Goal: Information Seeking & Learning: Learn about a topic

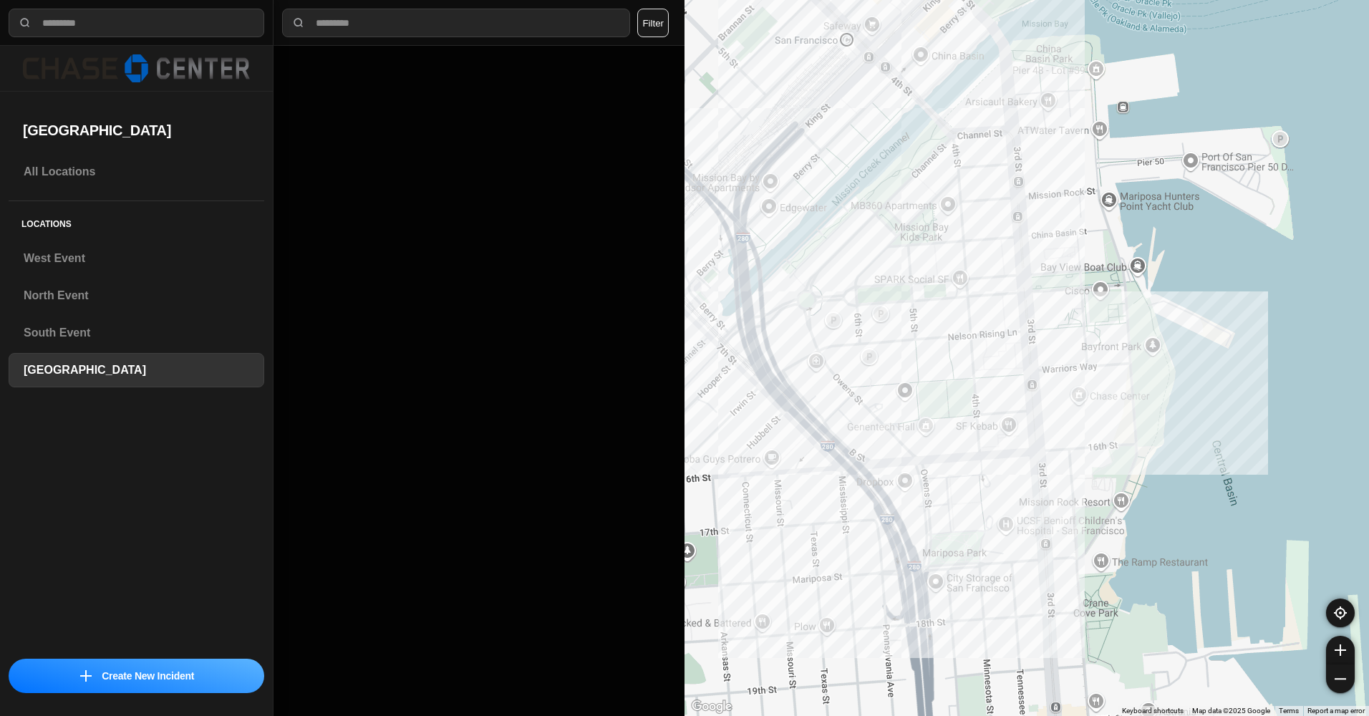
select select "*"
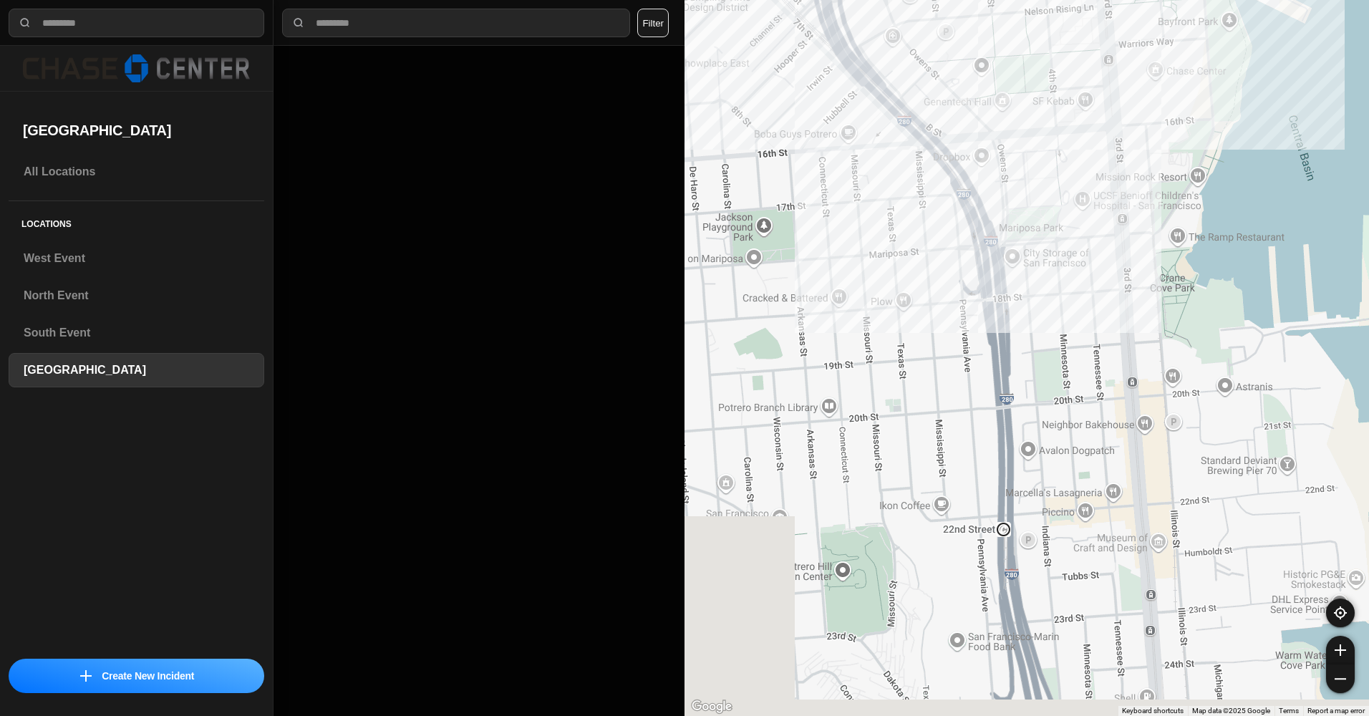
drag, startPoint x: 1043, startPoint y: 591, endPoint x: 1159, endPoint y: 165, distance: 441.5
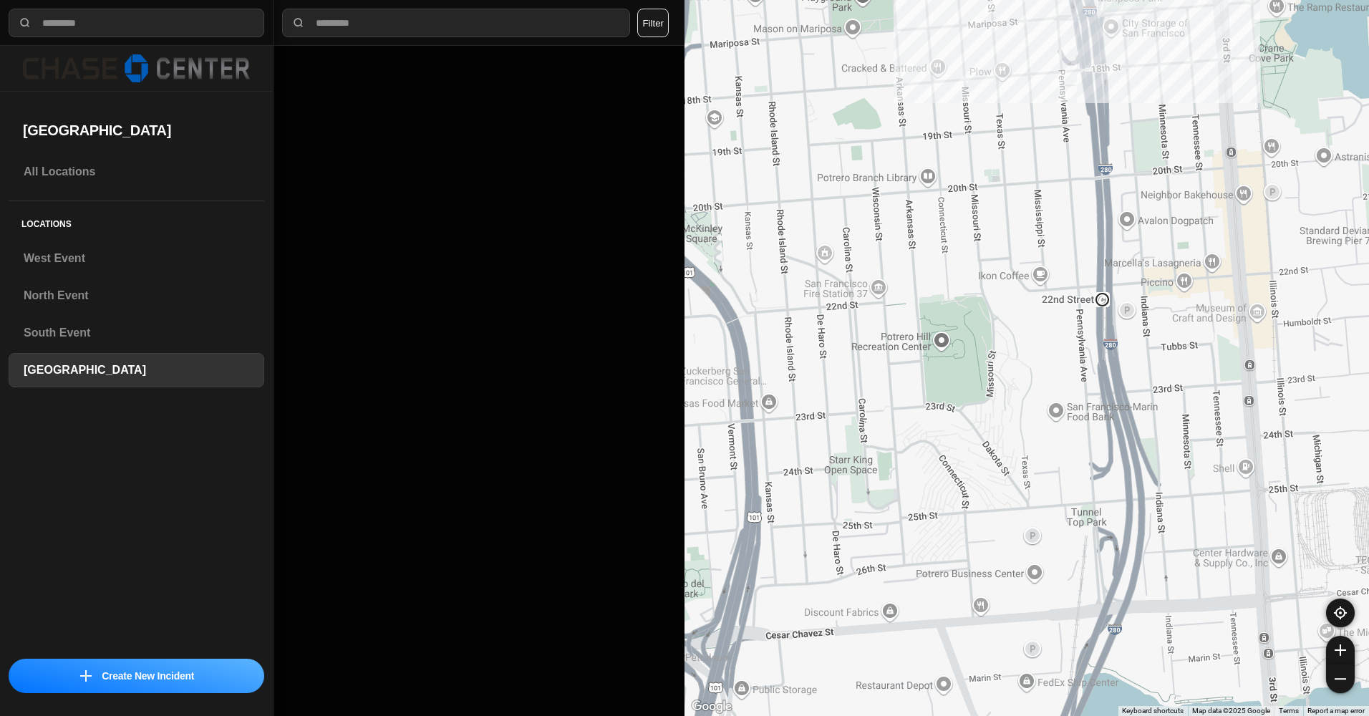
drag, startPoint x: 1005, startPoint y: 220, endPoint x: 928, endPoint y: 142, distance: 109.9
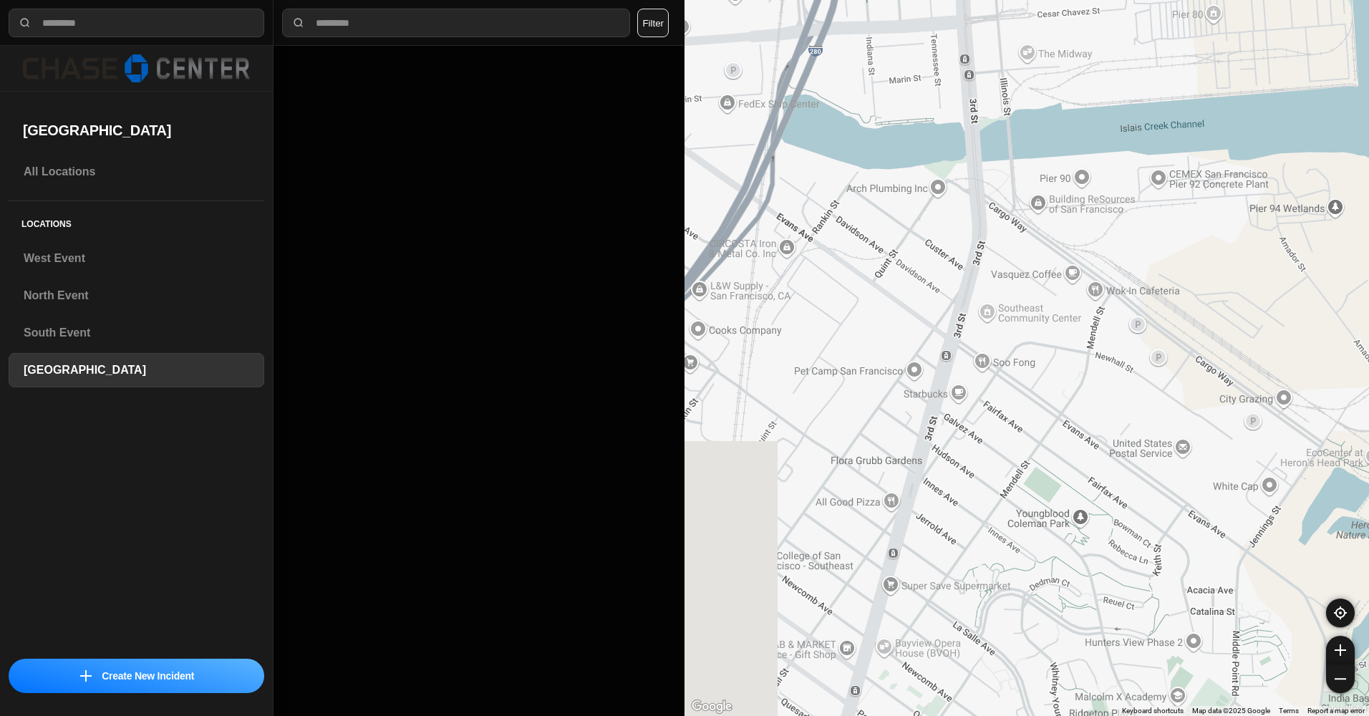
drag, startPoint x: 972, startPoint y: 248, endPoint x: 1340, endPoint y: 415, distance: 403.4
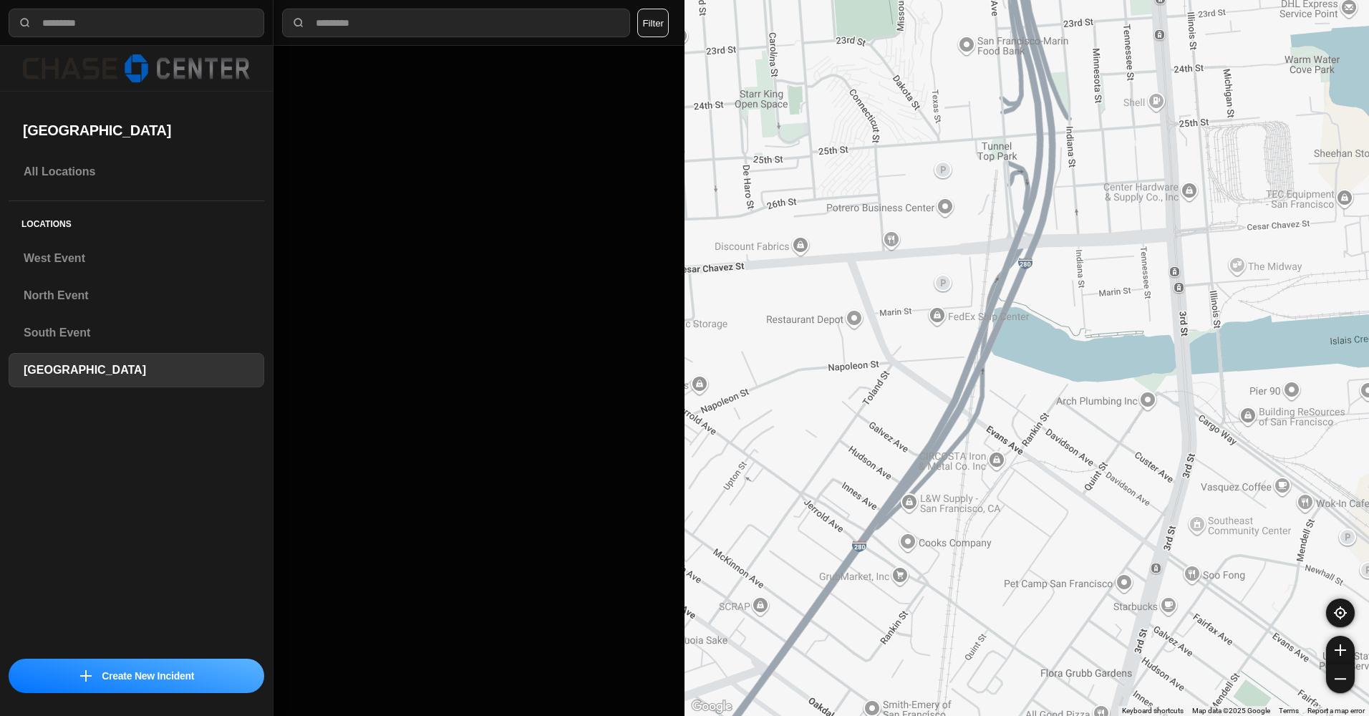
drag, startPoint x: 1057, startPoint y: 155, endPoint x: 1077, endPoint y: 223, distance: 71.6
click at [1070, 219] on div at bounding box center [1026, 358] width 684 height 716
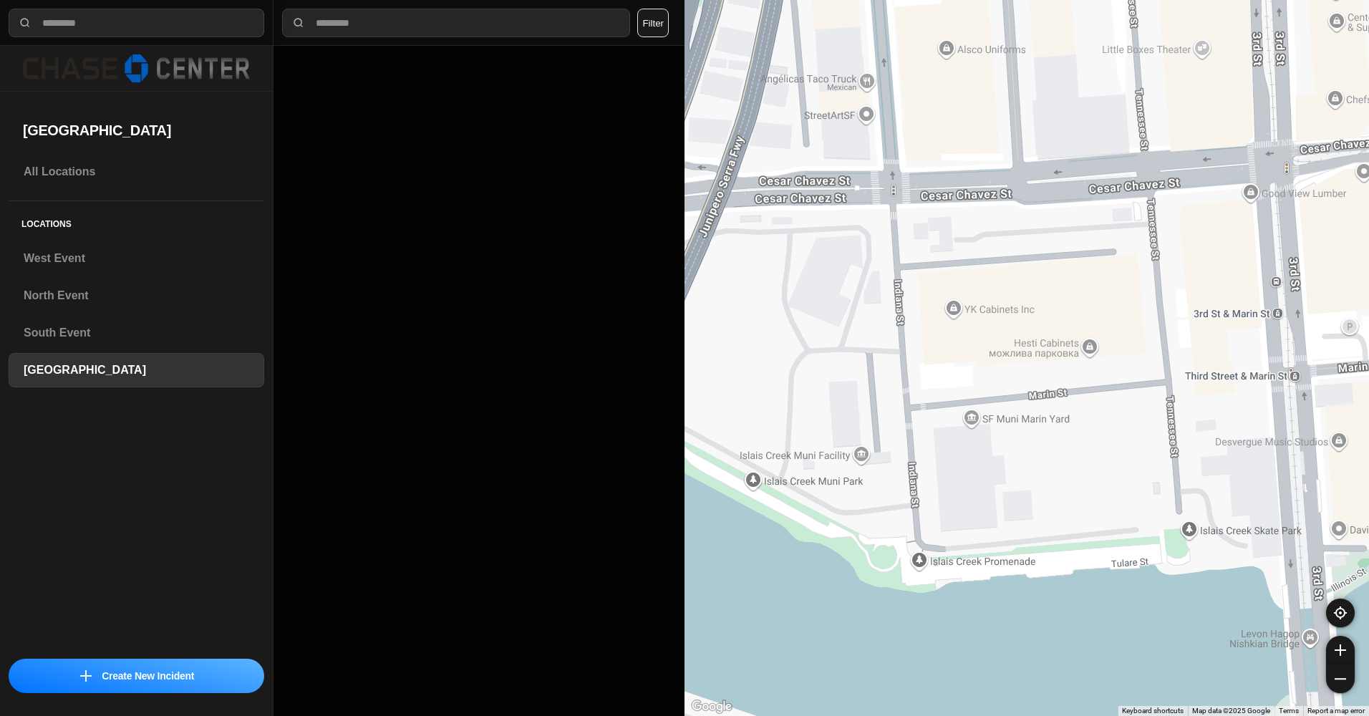
drag, startPoint x: 1139, startPoint y: 260, endPoint x: 1146, endPoint y: 285, distance: 26.1
click at [1146, 285] on div "46 people" at bounding box center [1026, 358] width 684 height 716
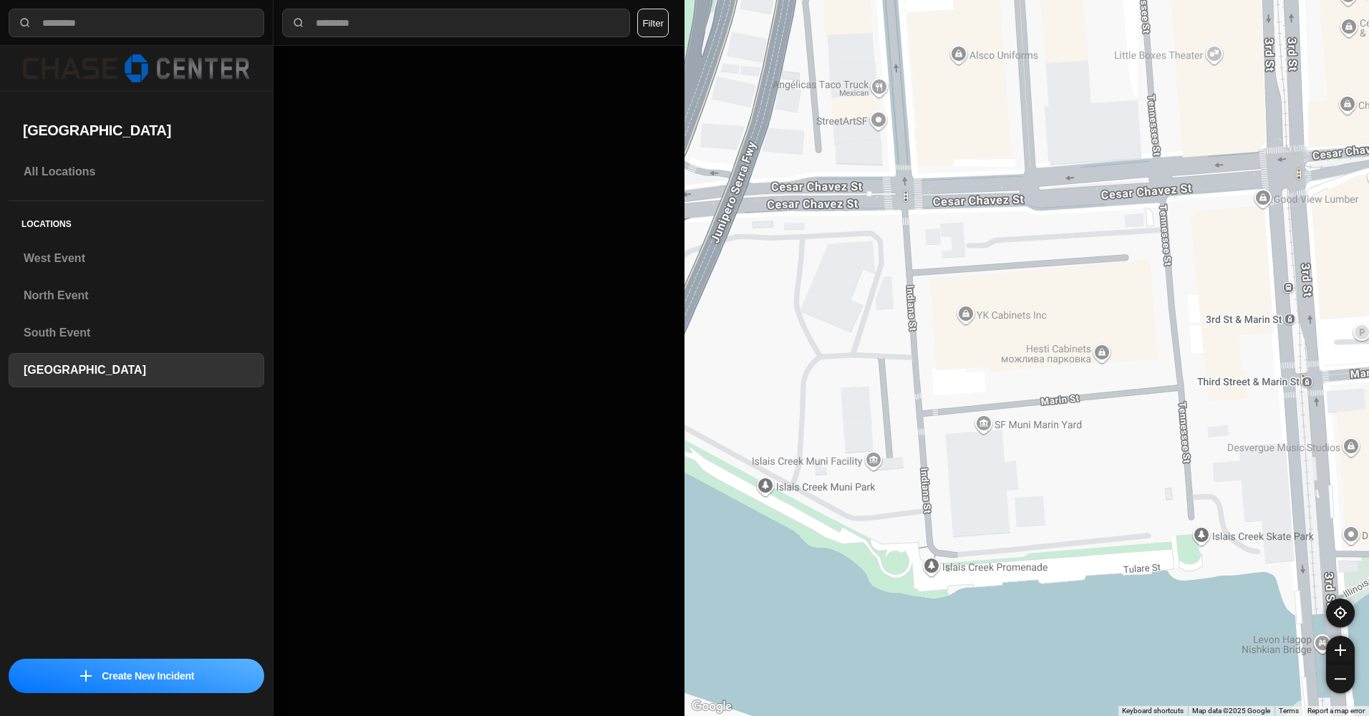
drag, startPoint x: 1114, startPoint y: 318, endPoint x: 1128, endPoint y: 325, distance: 16.0
click at [1128, 325] on div "46 people" at bounding box center [1026, 358] width 684 height 716
click at [1340, 609] on img at bounding box center [1340, 612] width 13 height 13
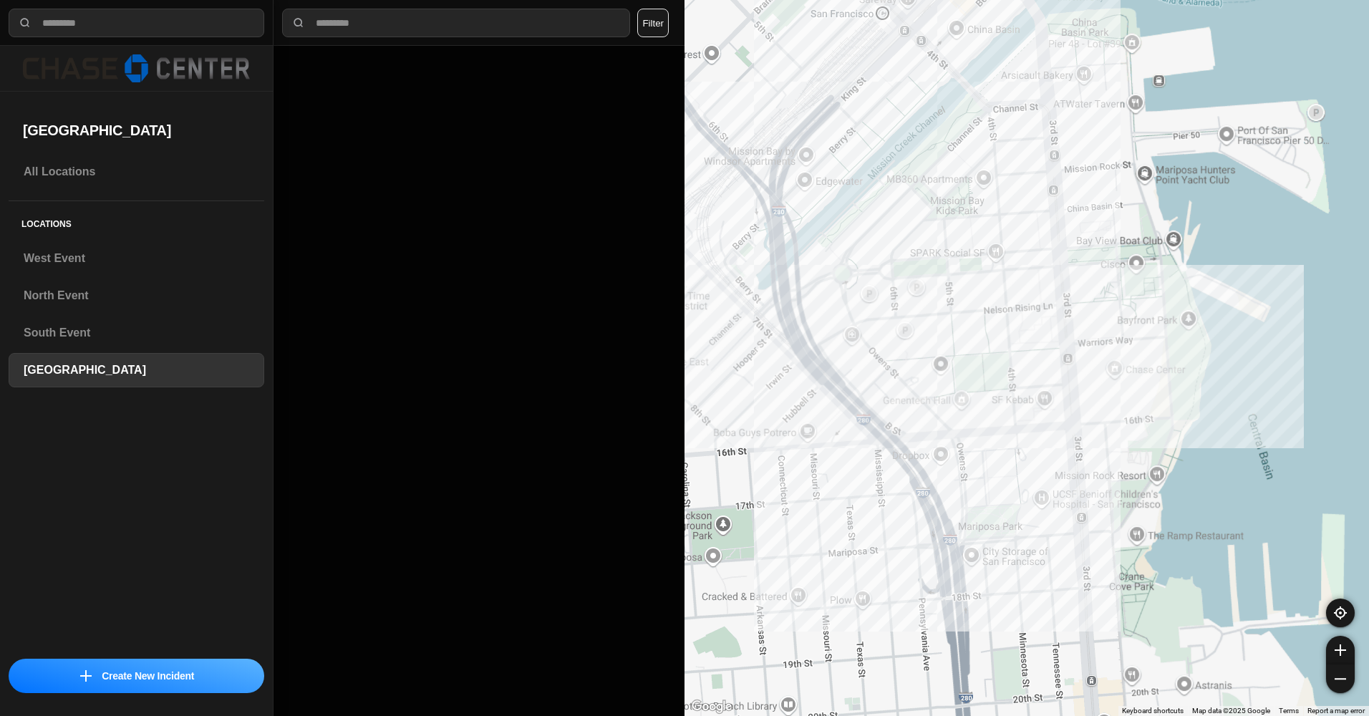
drag, startPoint x: 948, startPoint y: 291, endPoint x: 966, endPoint y: 367, distance: 77.3
click at [966, 367] on div at bounding box center [1026, 358] width 684 height 716
